Goal: Information Seeking & Learning: Learn about a topic

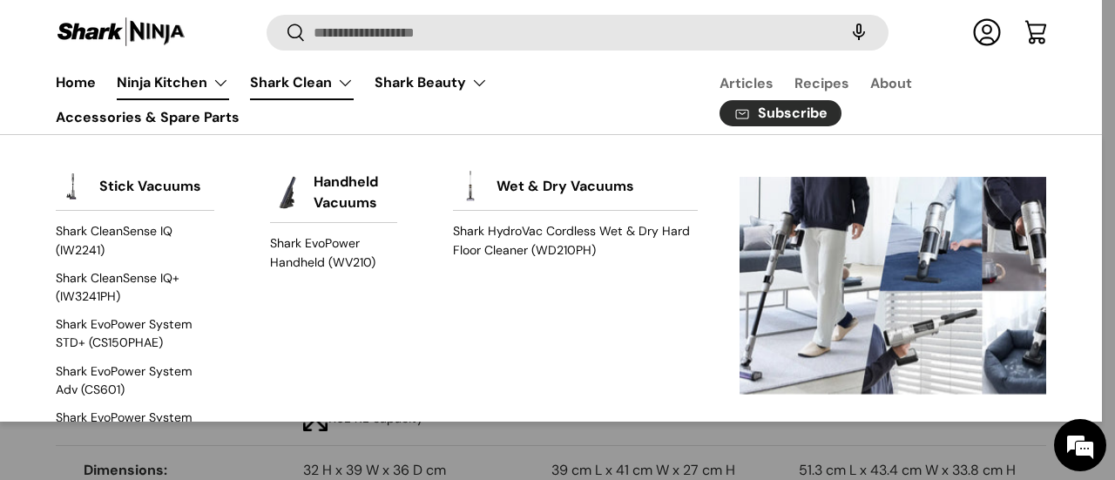
scroll to position [78, 0]
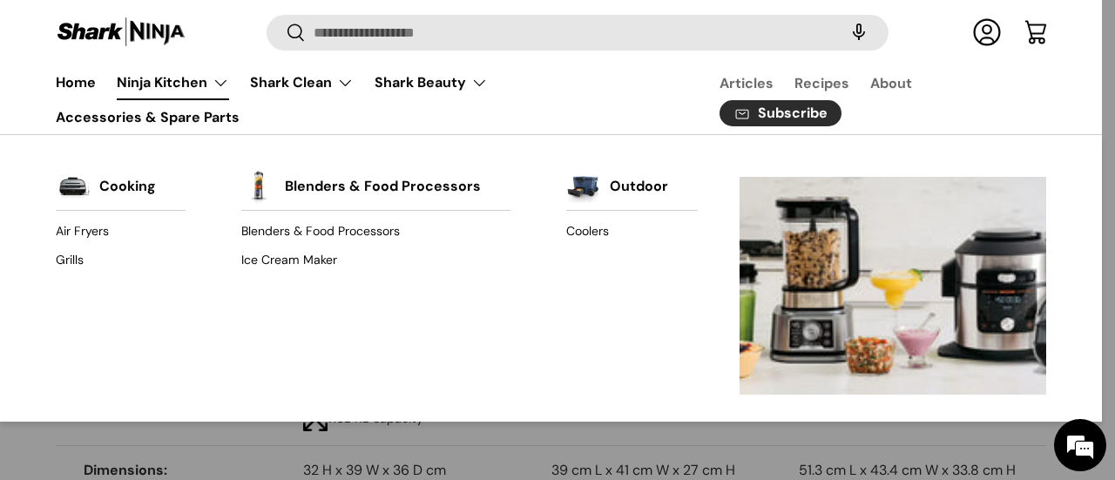
click at [220, 84] on link "Ninja Kitchen" at bounding box center [173, 82] width 112 height 35
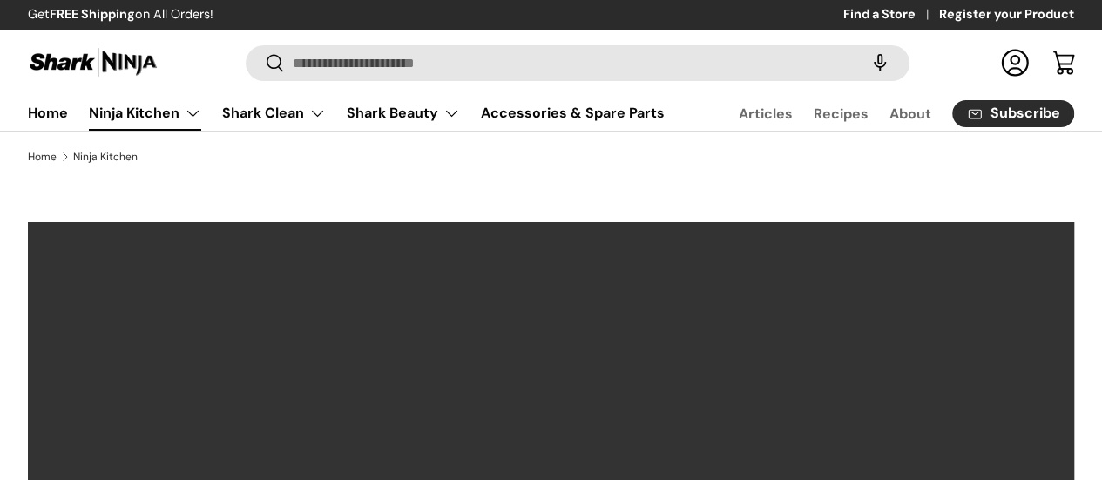
click at [357, 131] on ul "Home Ninja Kitchen Back Ninja Kitchen Cooking Air Fryers Grills Outdoor" at bounding box center [346, 113] width 658 height 35
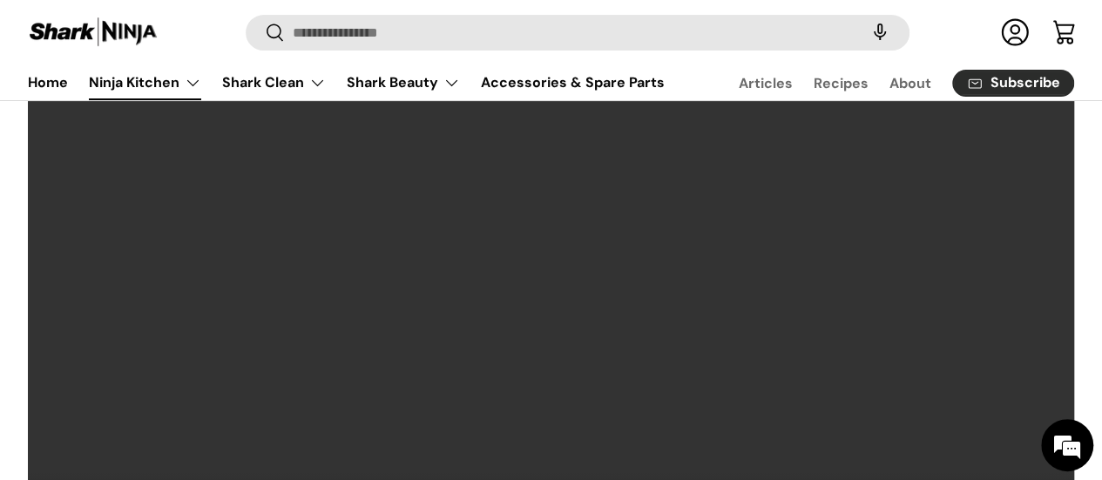
scroll to position [87, 0]
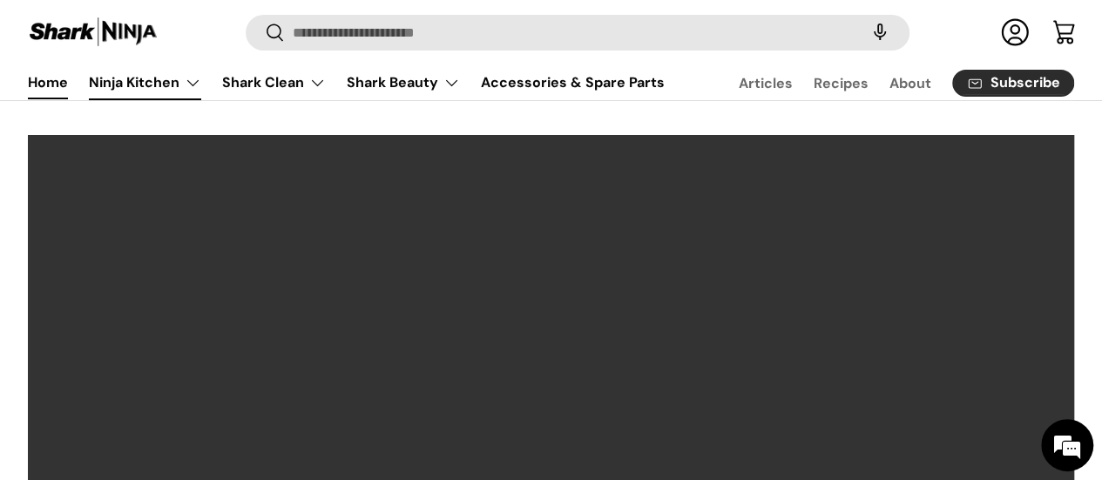
click at [68, 78] on link "Home" at bounding box center [48, 82] width 40 height 34
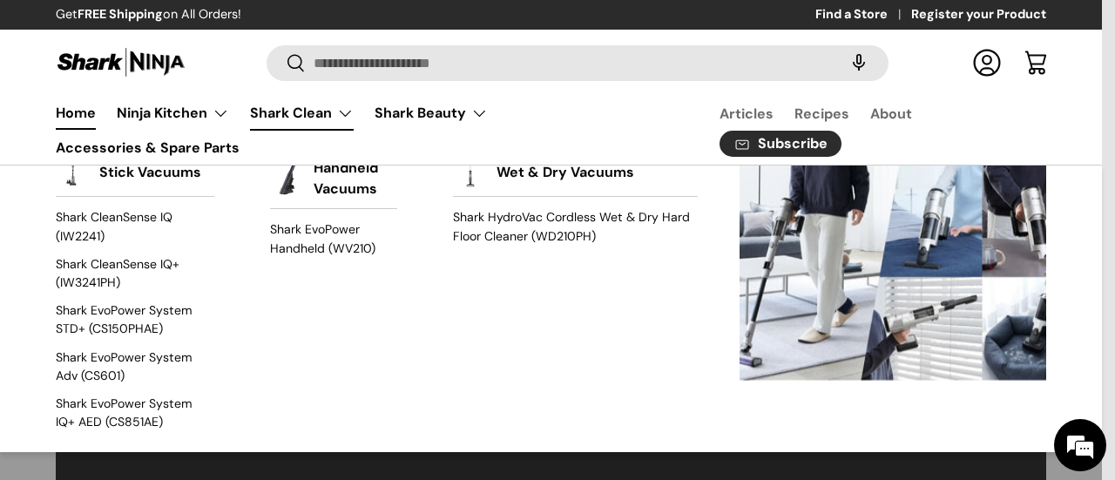
scroll to position [78, 0]
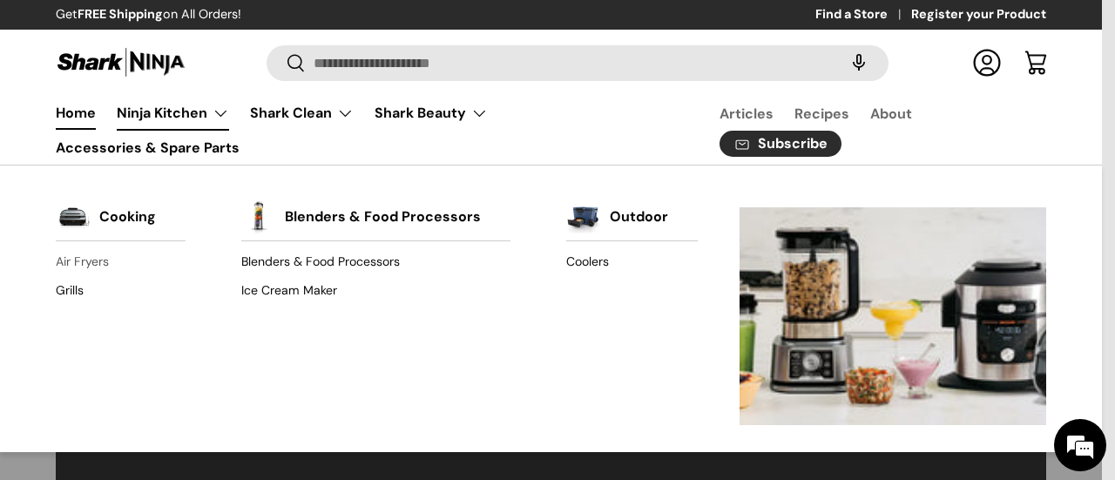
click at [94, 260] on link "Air Fryers" at bounding box center [121, 262] width 130 height 28
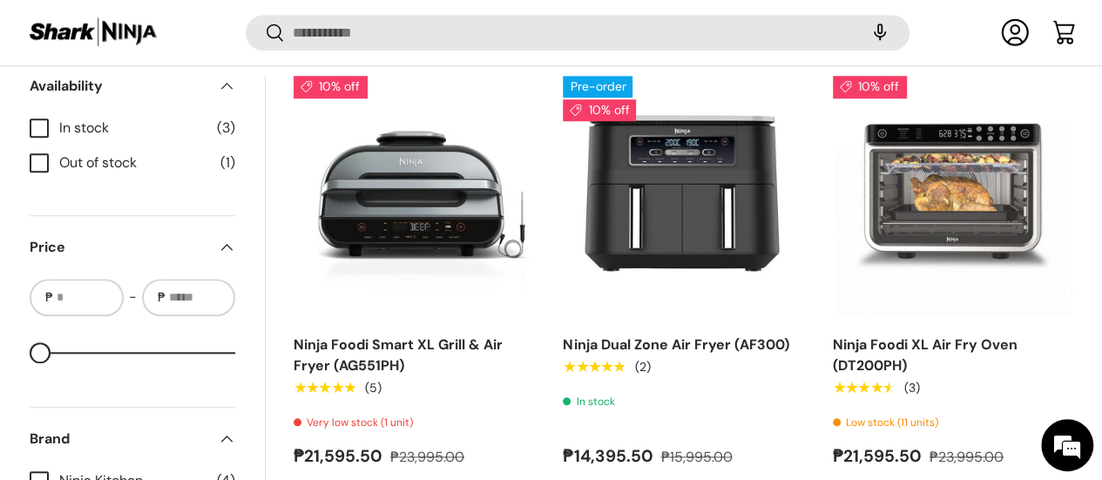
click at [73, 161] on label "Out of stock (1)" at bounding box center [133, 162] width 206 height 21
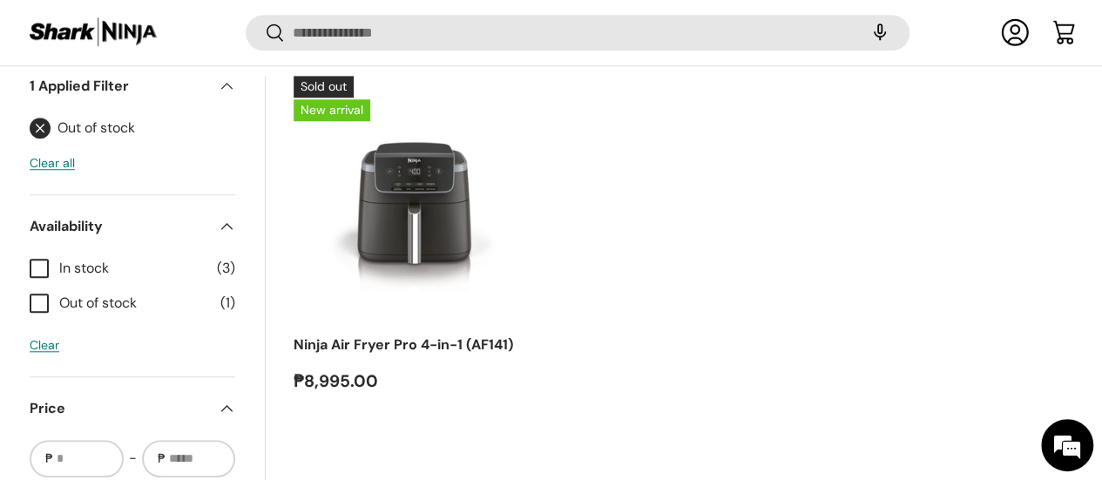
click at [68, 129] on link "Out of stock" at bounding box center [82, 128] width 105 height 21
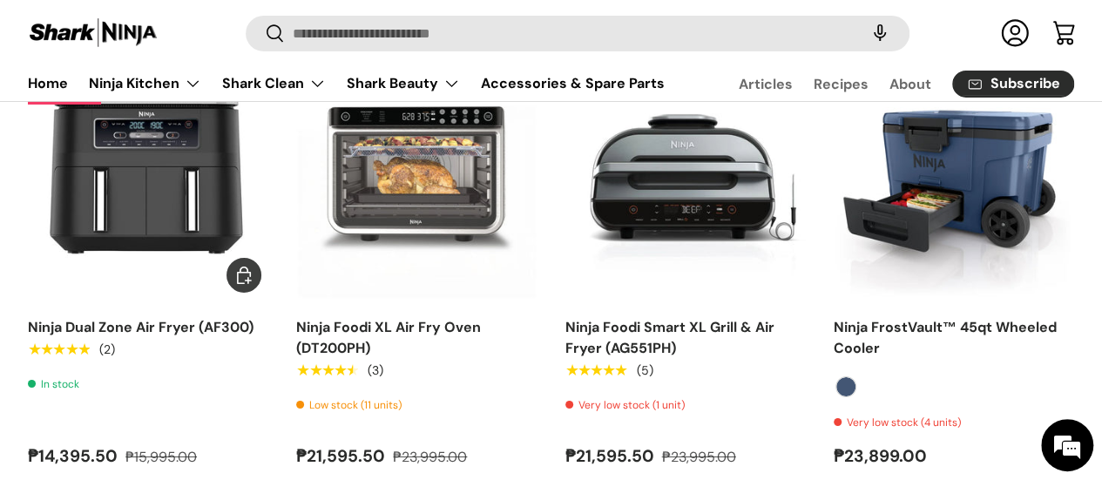
scroll to position [6096, 0]
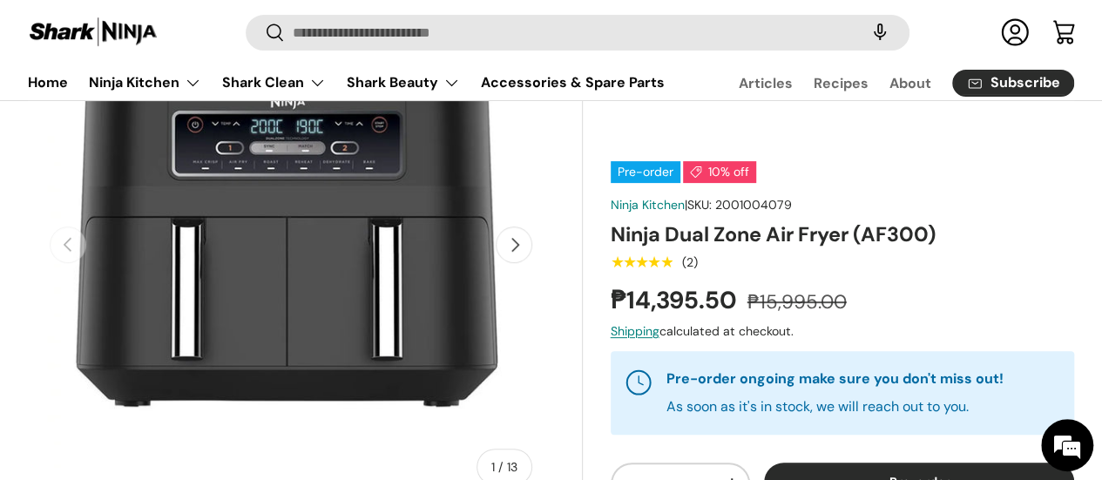
scroll to position [173, 0]
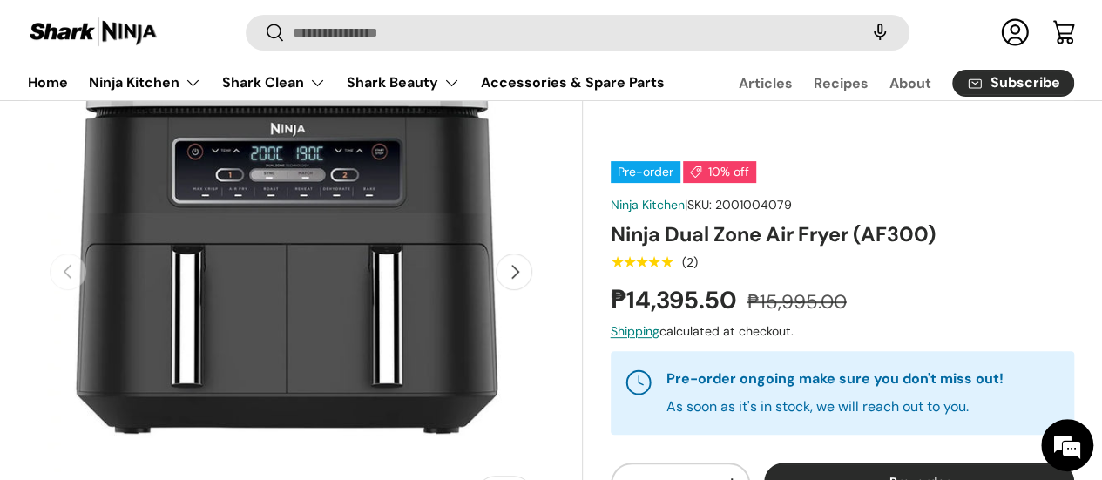
click at [501, 284] on button "Next" at bounding box center [514, 271] width 37 height 37
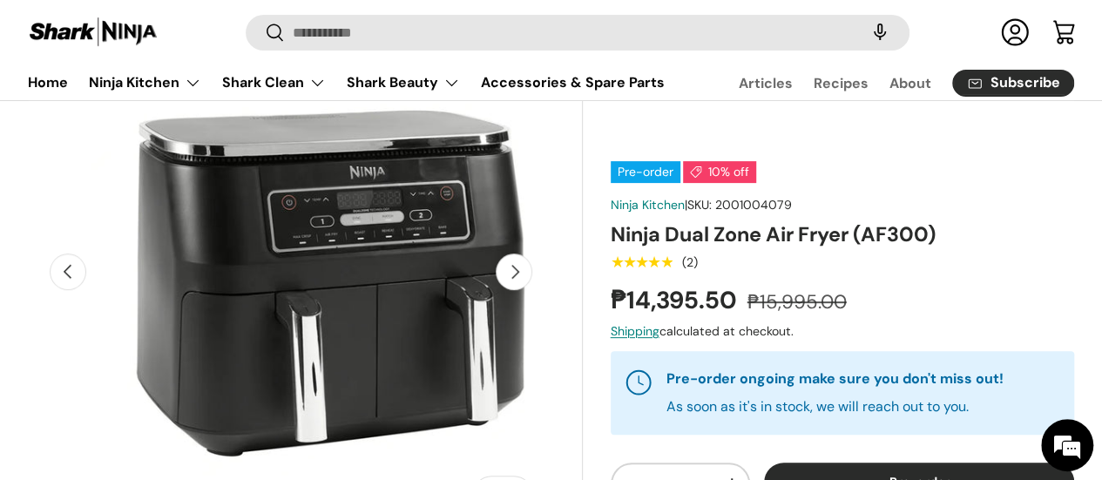
click at [501, 284] on button "Next" at bounding box center [514, 271] width 37 height 37
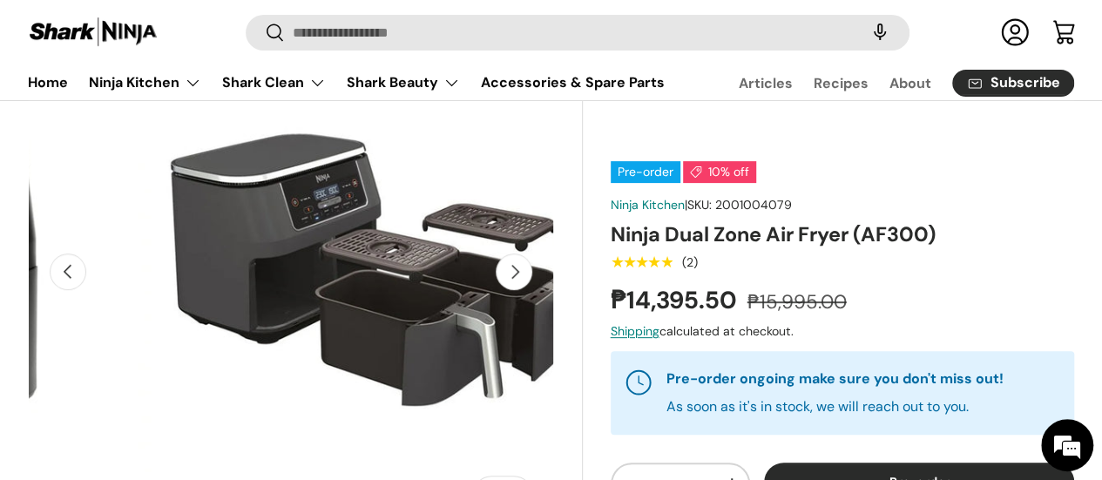
scroll to position [0, 983]
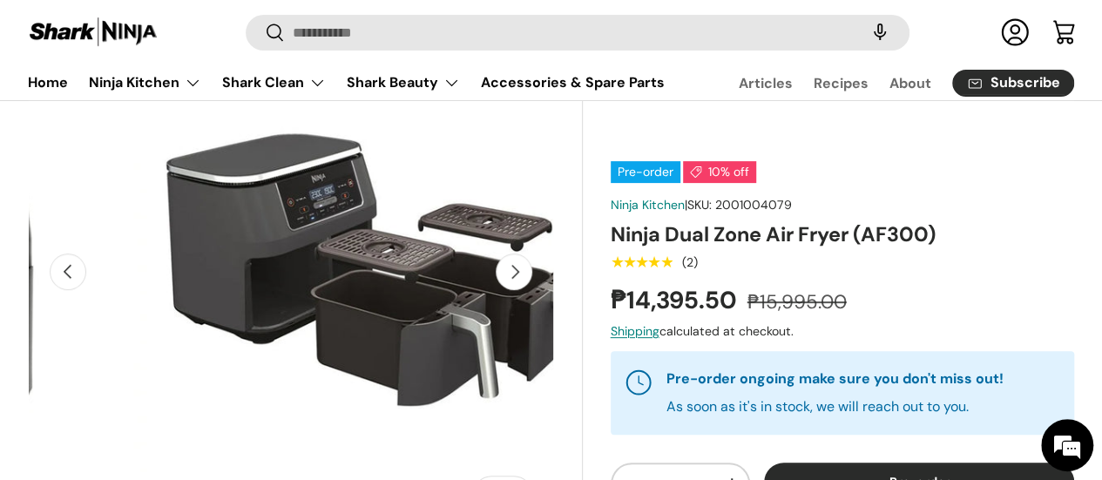
click at [501, 284] on button "Next" at bounding box center [514, 271] width 37 height 37
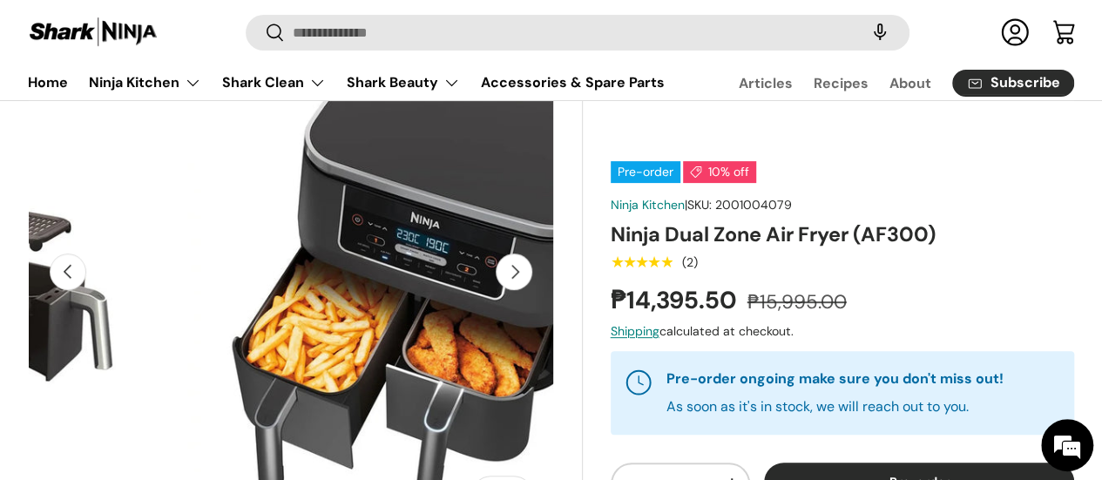
scroll to position [0, 1475]
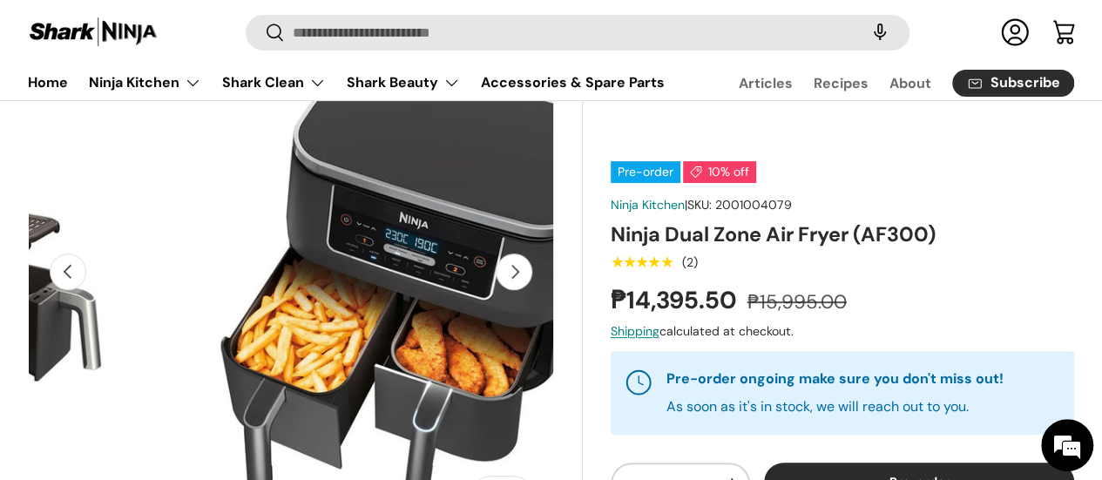
click at [501, 284] on button "Next" at bounding box center [514, 271] width 37 height 37
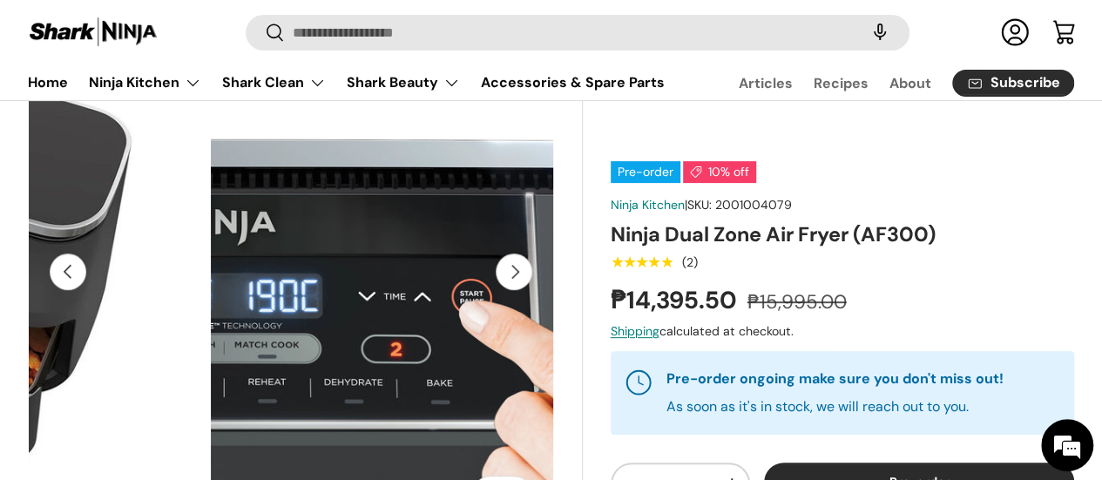
scroll to position [0, 1967]
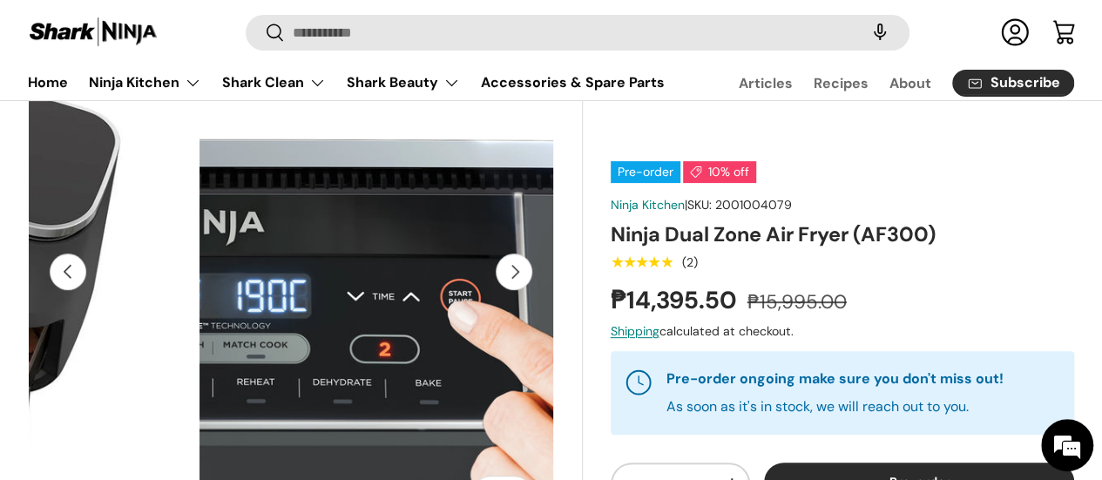
click at [501, 284] on button "Next" at bounding box center [514, 271] width 37 height 37
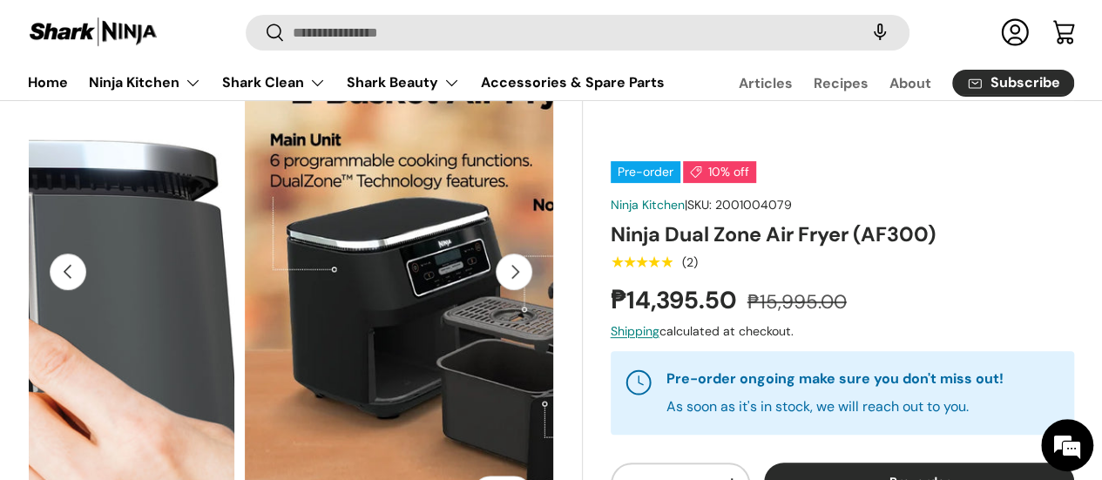
scroll to position [0, 2458]
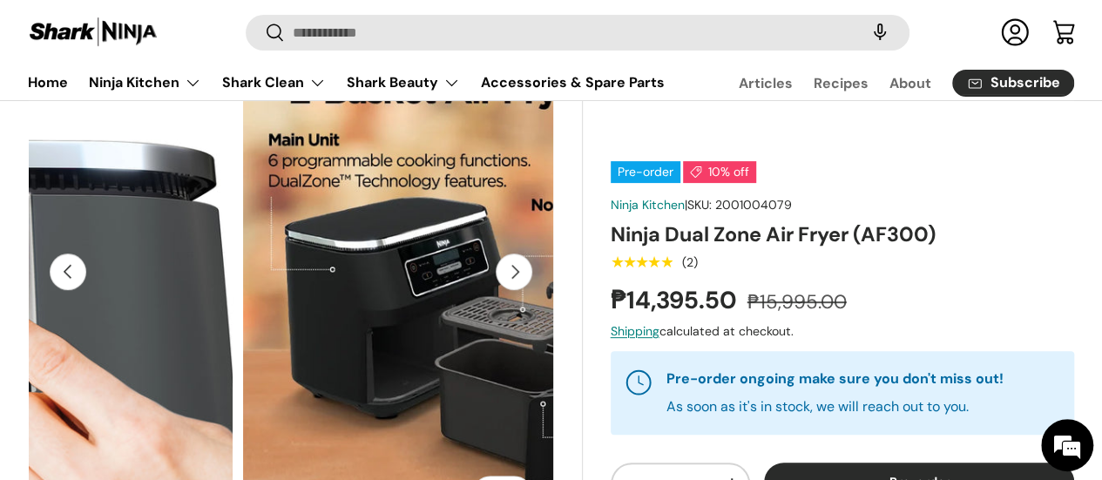
click at [501, 284] on button "Next" at bounding box center [514, 271] width 37 height 37
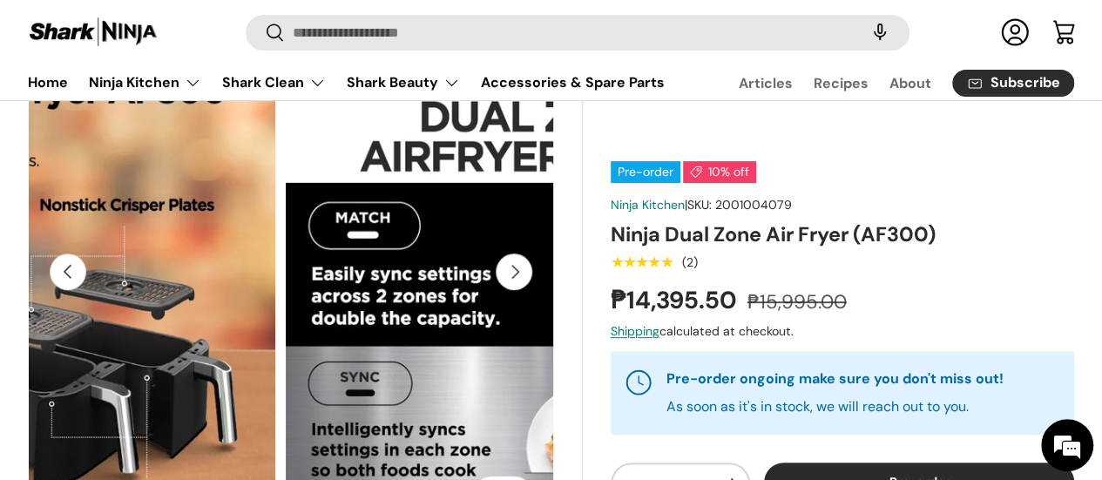
scroll to position [0, 481]
click at [501, 284] on button "Next" at bounding box center [514, 271] width 37 height 37
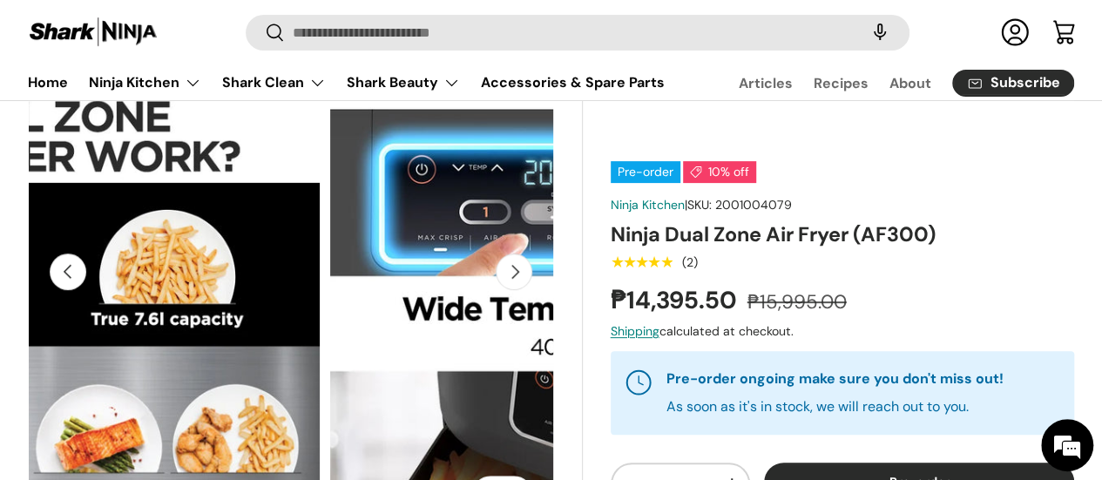
scroll to position [0, 3441]
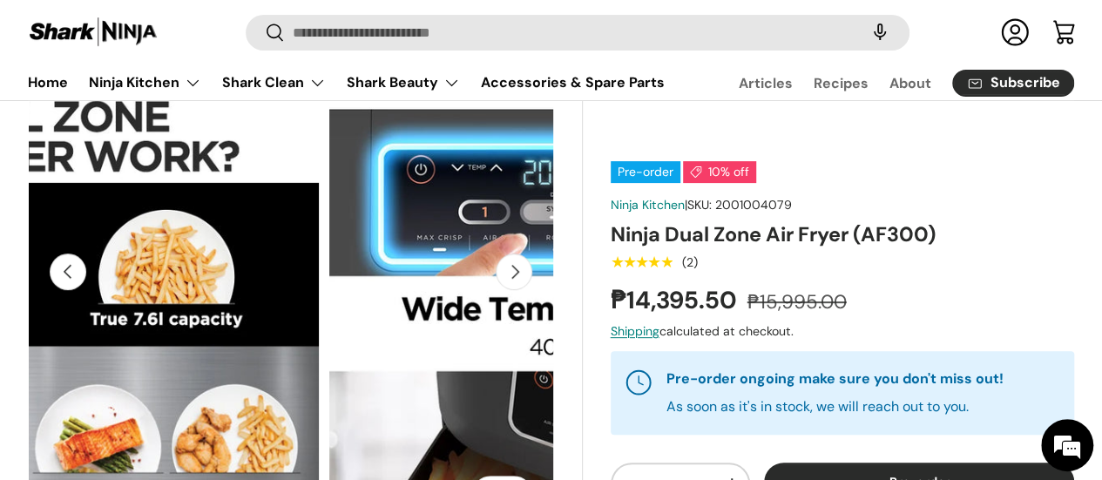
click at [501, 284] on button "Next" at bounding box center [514, 271] width 37 height 37
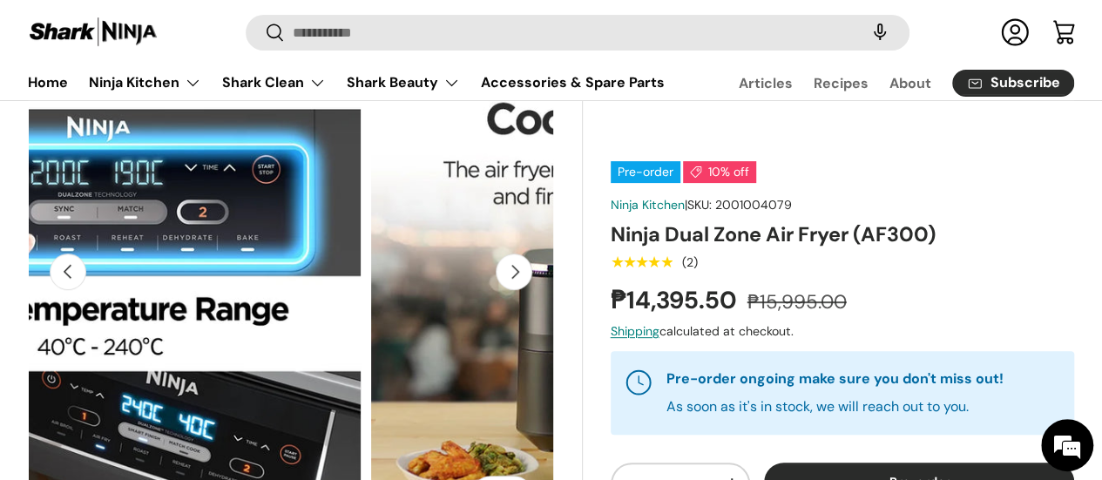
click at [501, 284] on button "Next" at bounding box center [514, 271] width 37 height 37
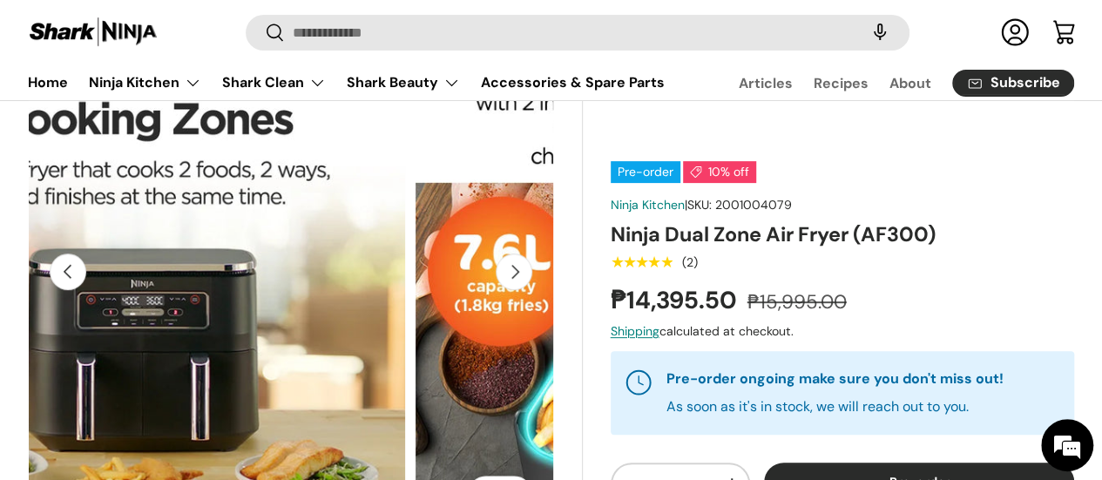
scroll to position [0, 4425]
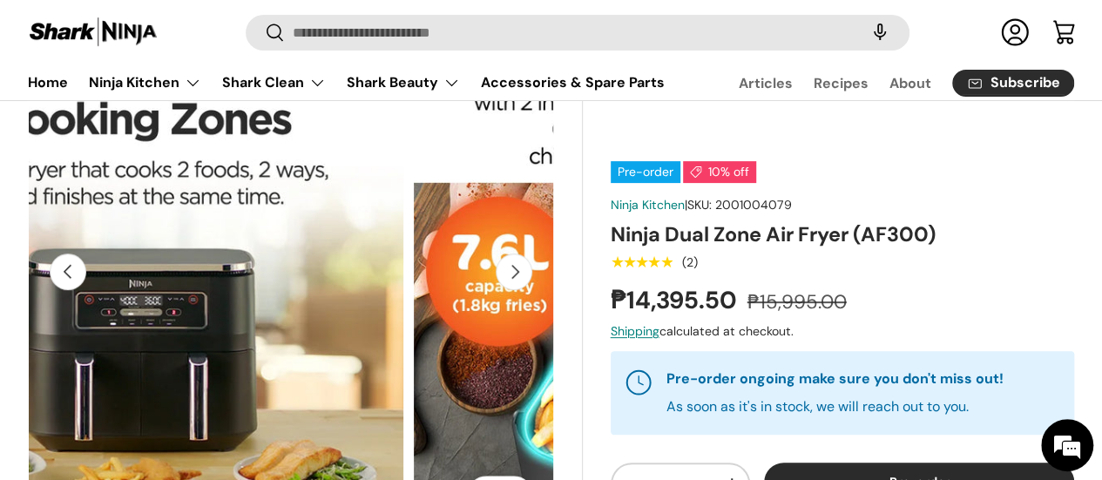
click at [86, 285] on button "Previous" at bounding box center [68, 271] width 37 height 37
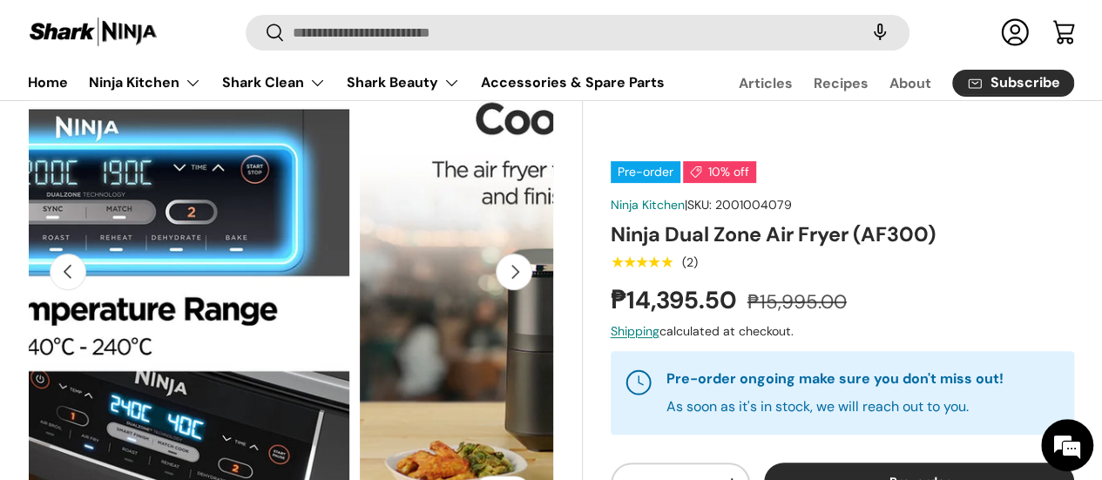
scroll to position [0, 3933]
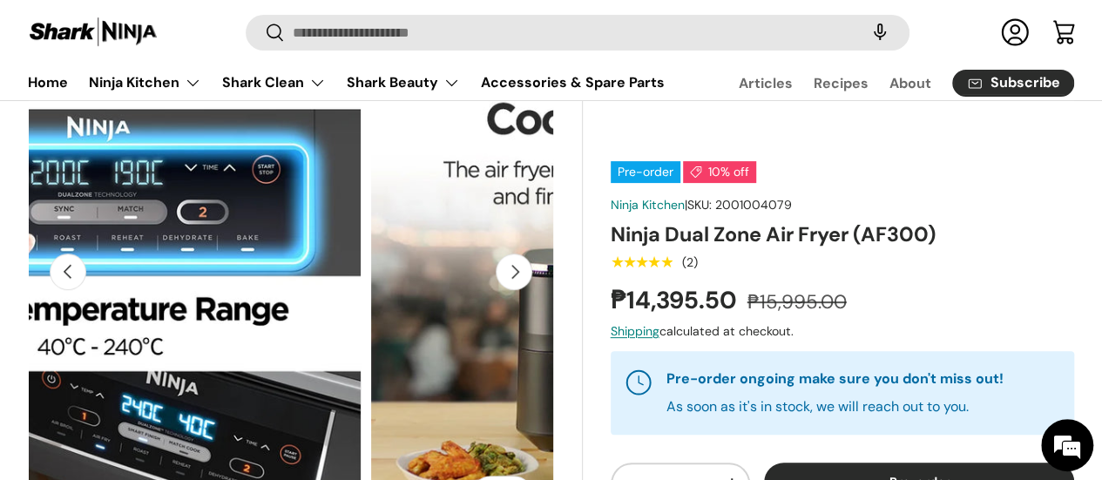
click at [505, 286] on button "Next" at bounding box center [514, 271] width 37 height 37
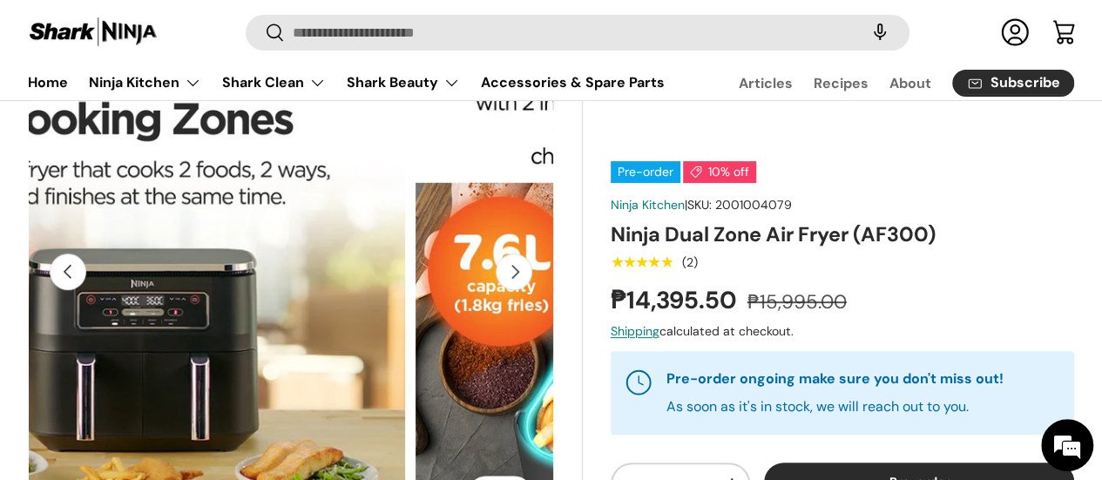
scroll to position [0, 4425]
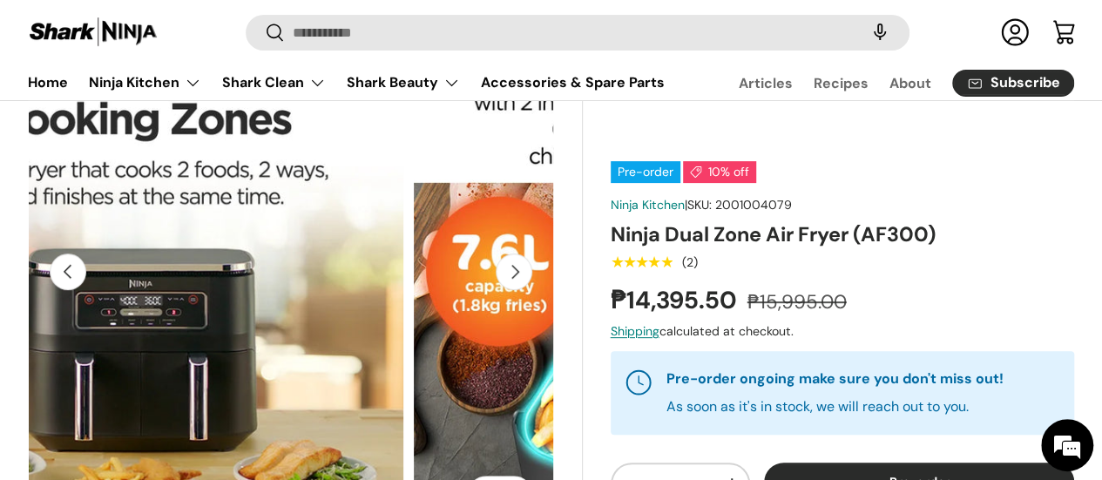
click at [505, 286] on button "Next" at bounding box center [514, 271] width 37 height 37
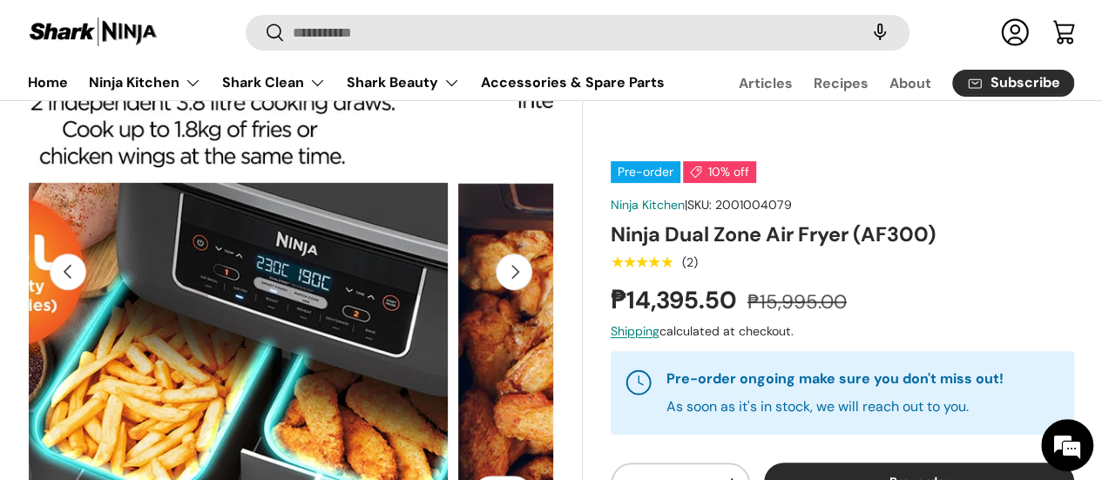
scroll to position [0, 4916]
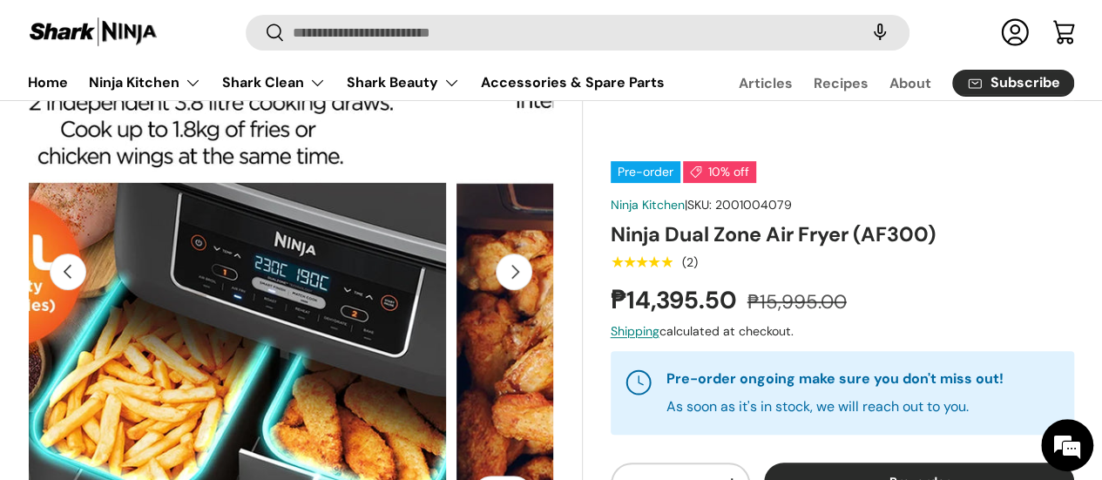
click at [505, 286] on button "Next" at bounding box center [514, 271] width 37 height 37
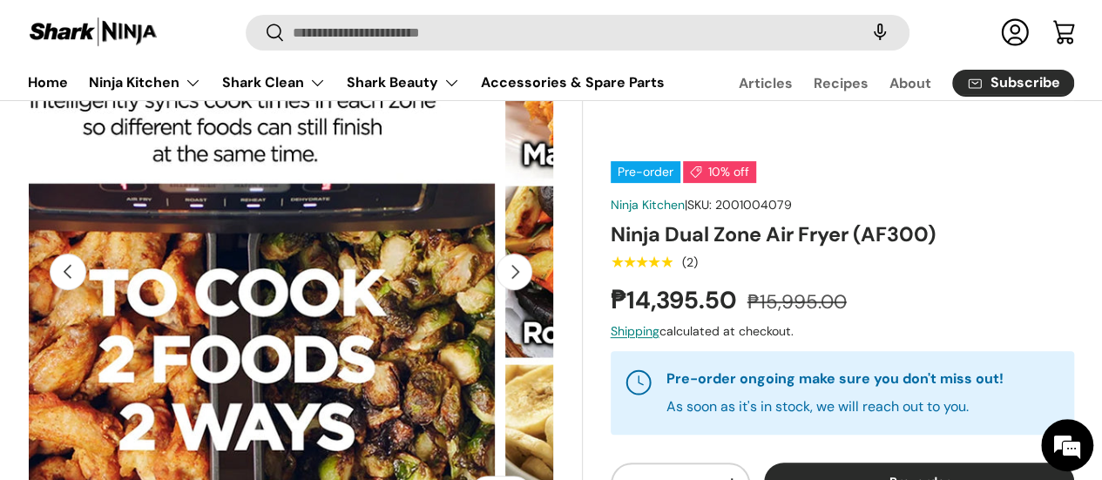
scroll to position [0, 5408]
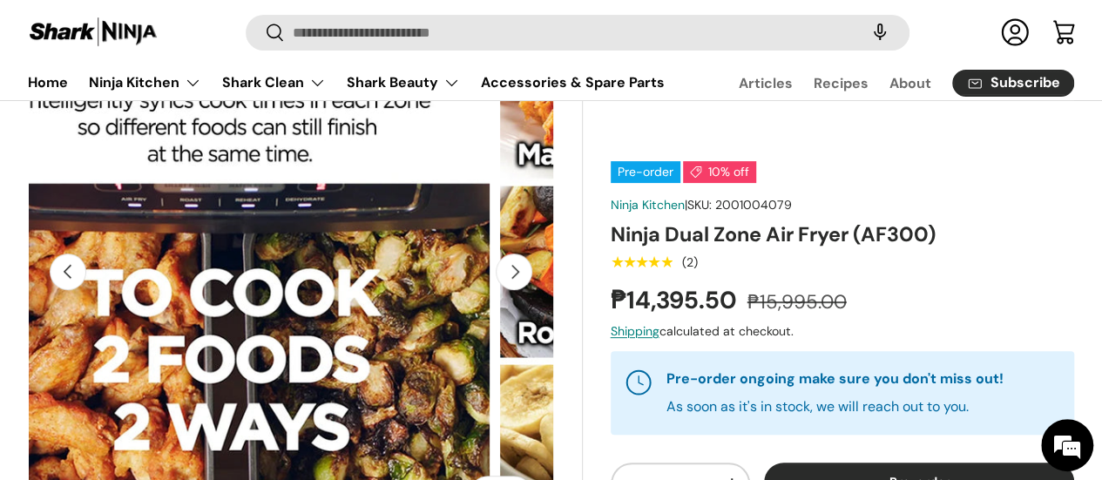
click at [505, 286] on button "Next" at bounding box center [514, 271] width 37 height 37
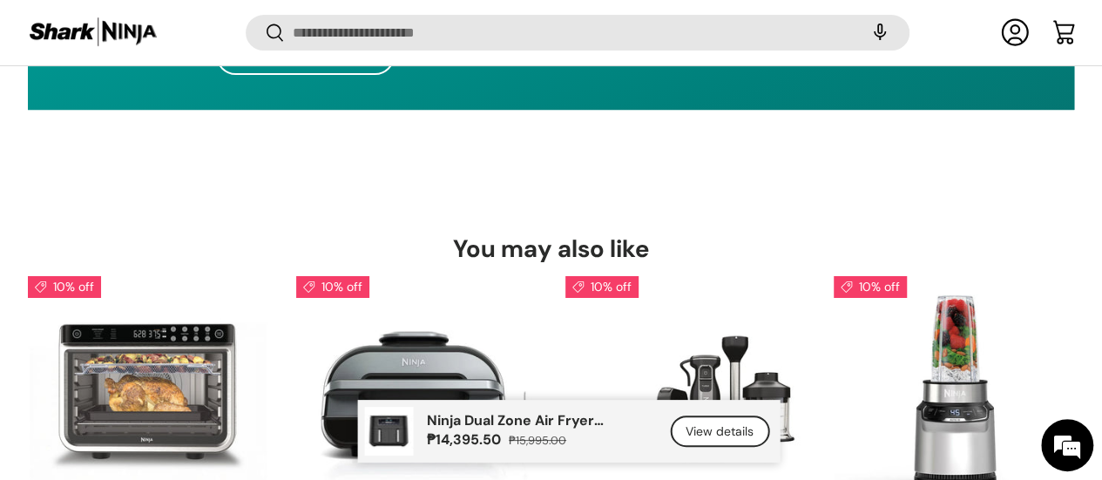
scroll to position [10348, 0]
